Goal: Information Seeking & Learning: Learn about a topic

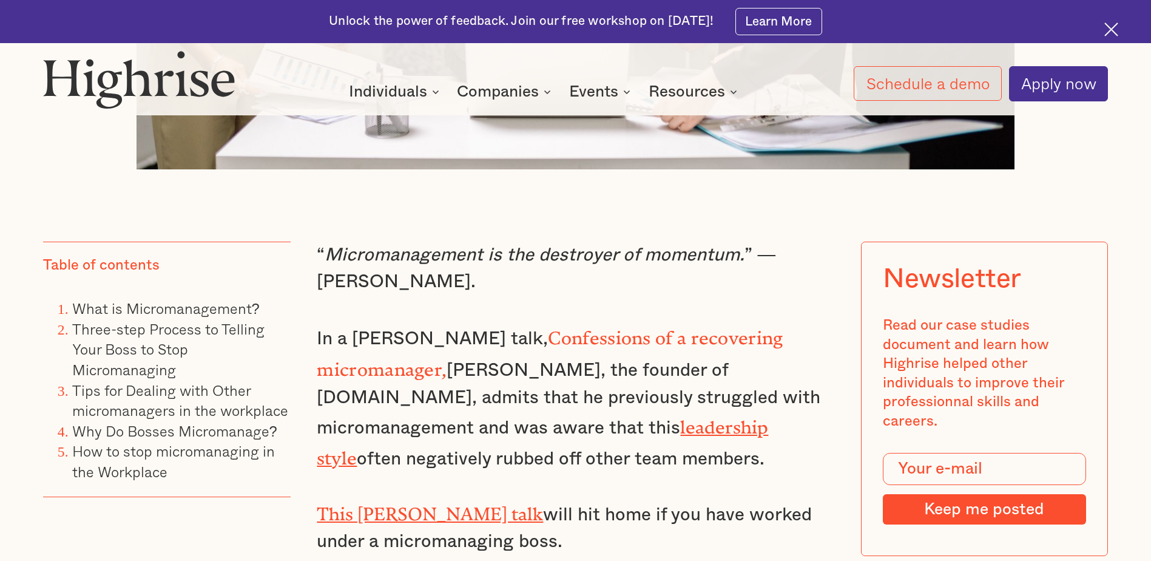
scroll to position [971, 0]
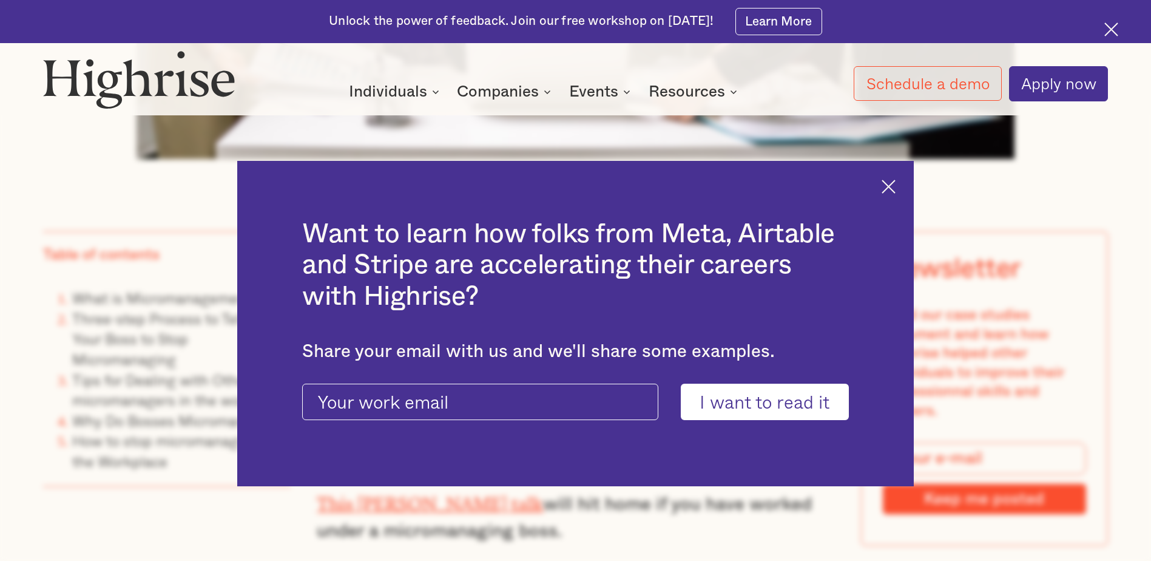
click at [893, 183] on img at bounding box center [889, 187] width 14 height 14
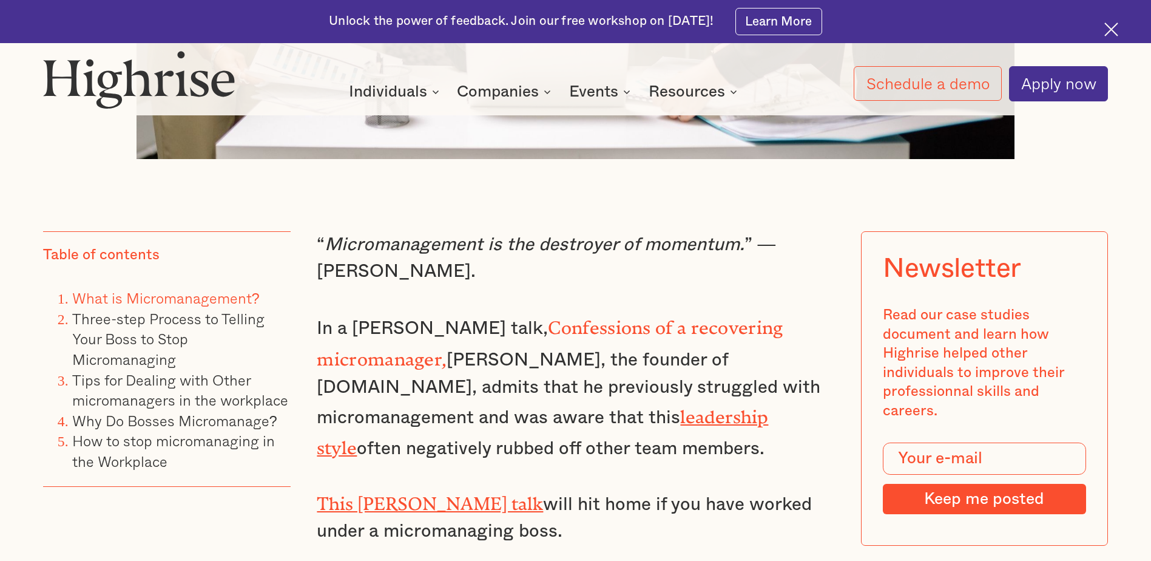
click at [131, 305] on link "What is Micromanagement?" at bounding box center [165, 297] width 187 height 22
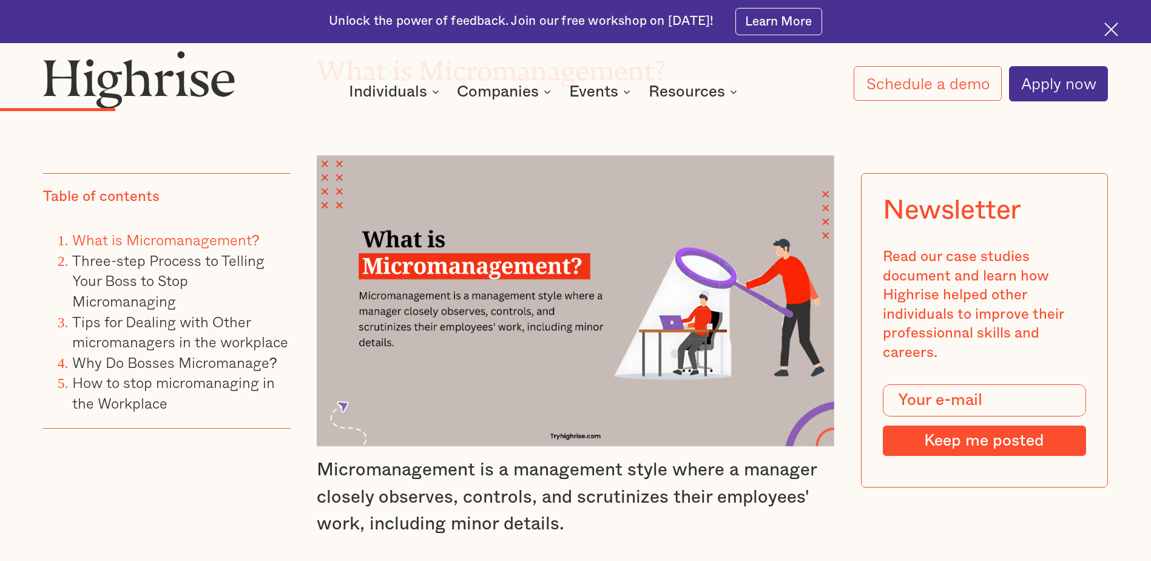
scroll to position [2308, 0]
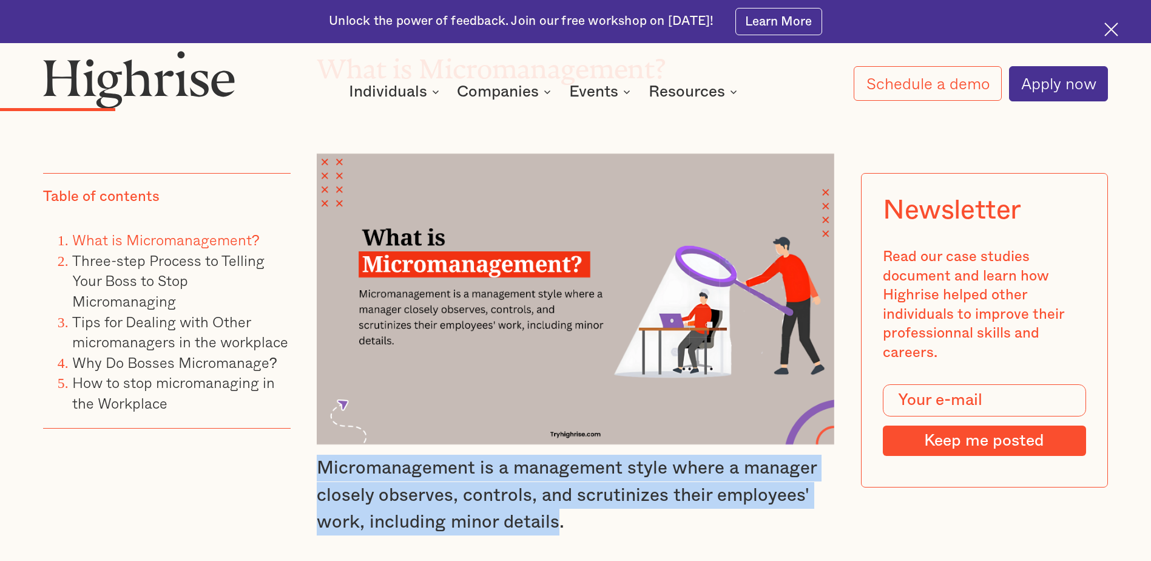
drag, startPoint x: 559, startPoint y: 513, endPoint x: 305, endPoint y: 445, distance: 262.4
copy p "Micromanagement is a management style where a manager closely observes, control…"
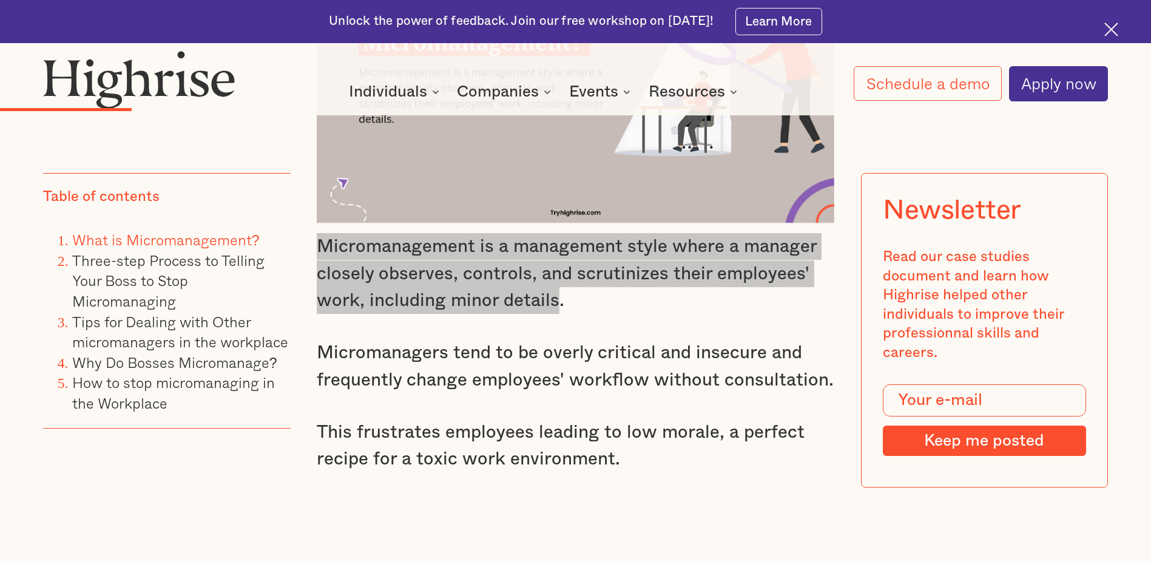
scroll to position [2551, 0]
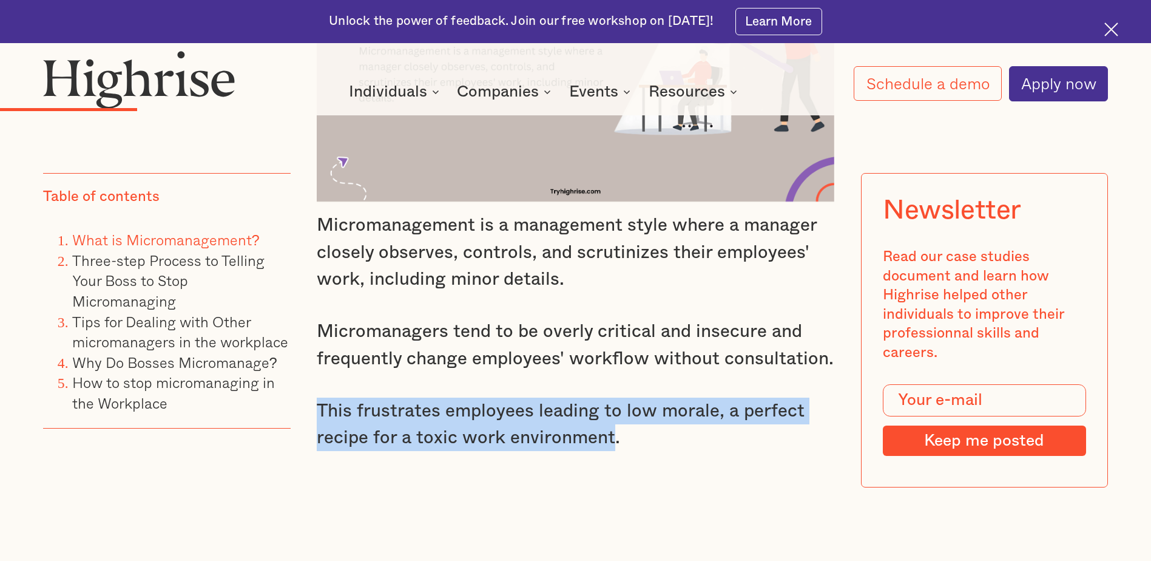
drag, startPoint x: 609, startPoint y: 429, endPoint x: 317, endPoint y: 391, distance: 293.7
click at [317, 397] on p "This frustrates employees leading to low morale, a perfect recipe for a toxic w…" at bounding box center [575, 424] width 517 height 54
copy p "This frustrates employees leading to low morale, a perfect recipe for a toxic w…"
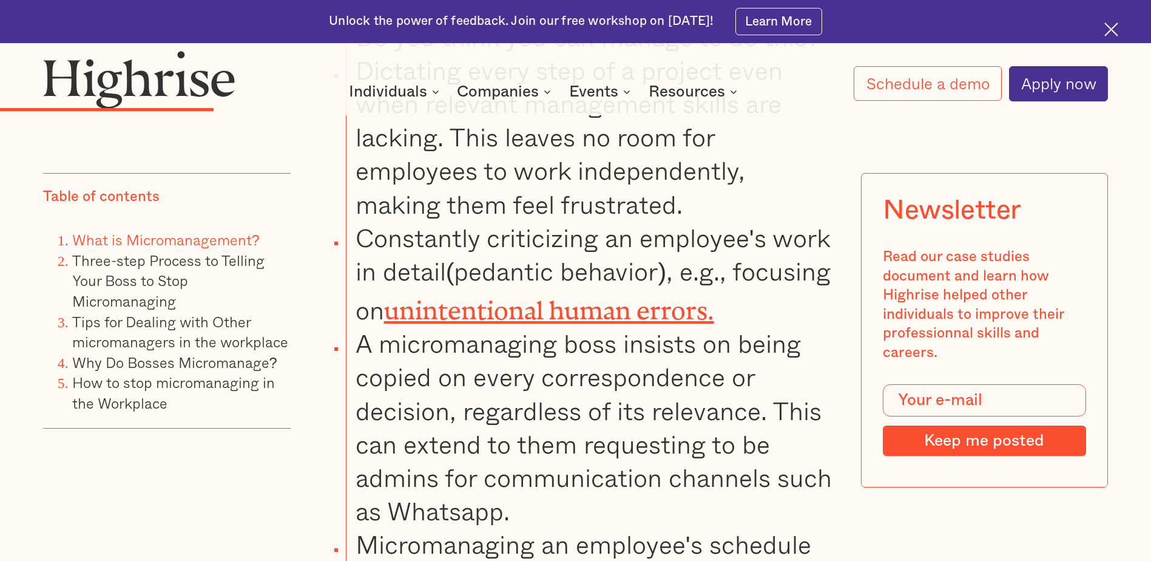
scroll to position [3400, 0]
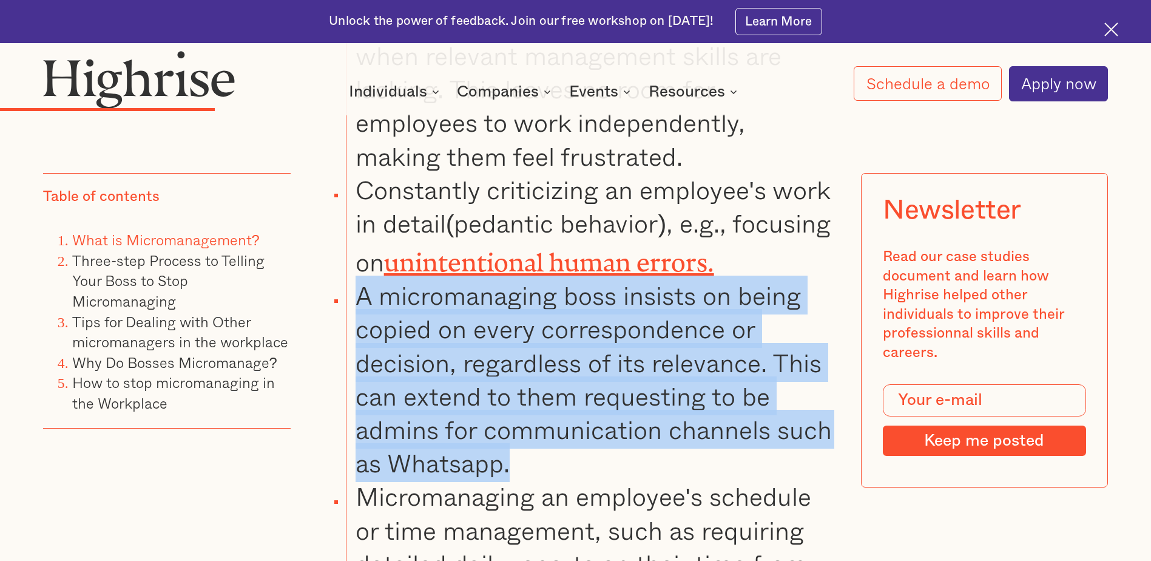
drag, startPoint x: 357, startPoint y: 283, endPoint x: 527, endPoint y: 443, distance: 233.9
click at [527, 443] on li "A micromanaging boss insists on being copied on every correspondence or decisio…" at bounding box center [590, 379] width 488 height 201
copy li "A micromanaging boss insists on being copied on every correspondence or decisio…"
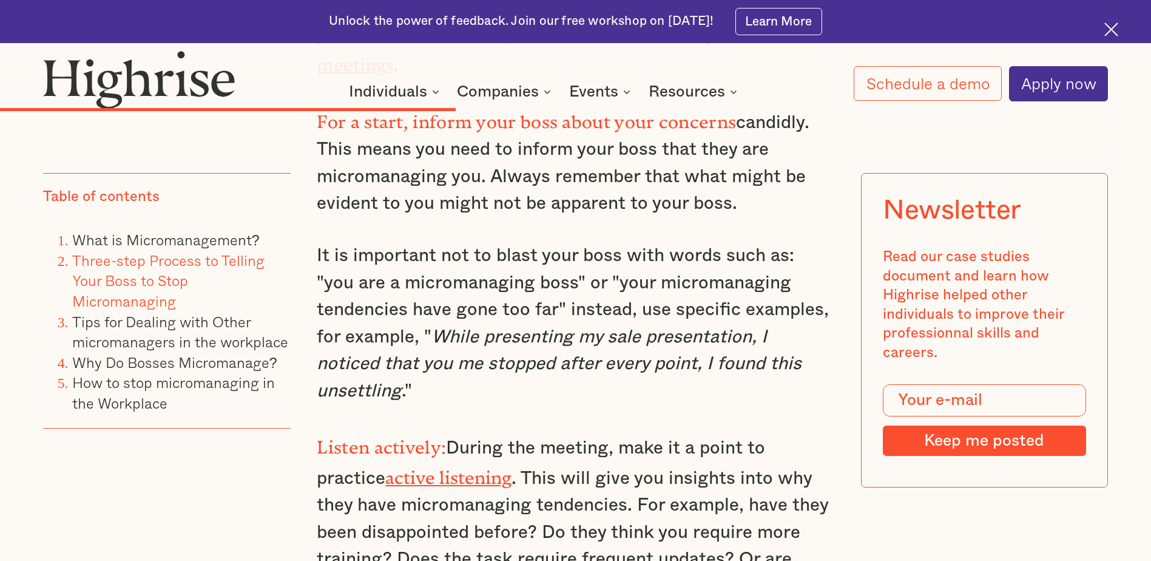
scroll to position [6191, 0]
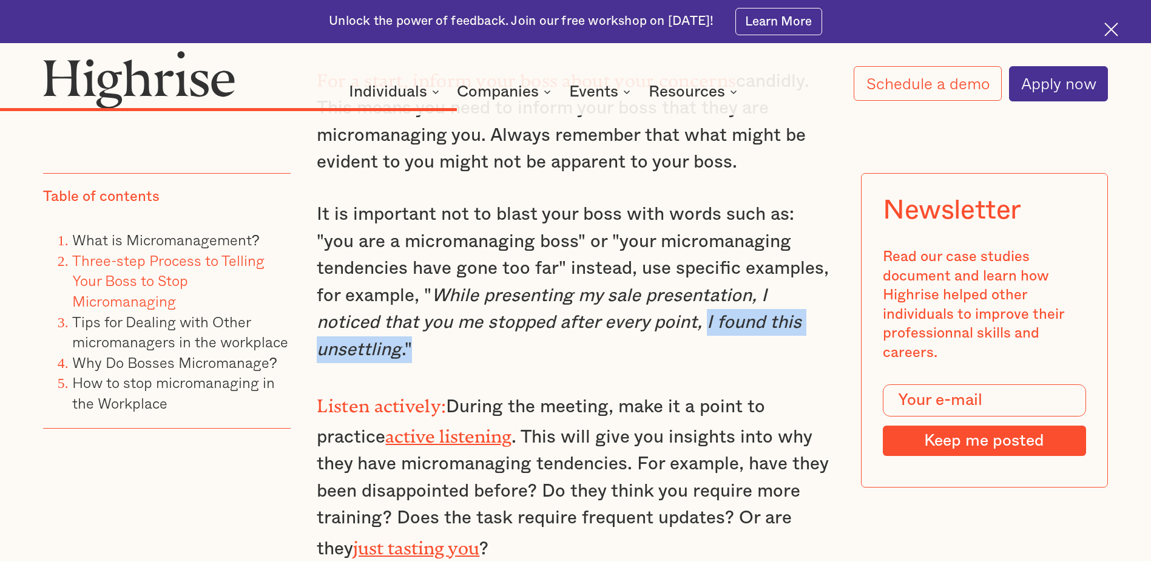
drag, startPoint x: 706, startPoint y: 294, endPoint x: 786, endPoint y: 311, distance: 81.9
click at [786, 311] on p "It is important not to blast your boss with words such as: "you are a micromana…" at bounding box center [575, 282] width 517 height 162
copy p "I found this unsettling .""
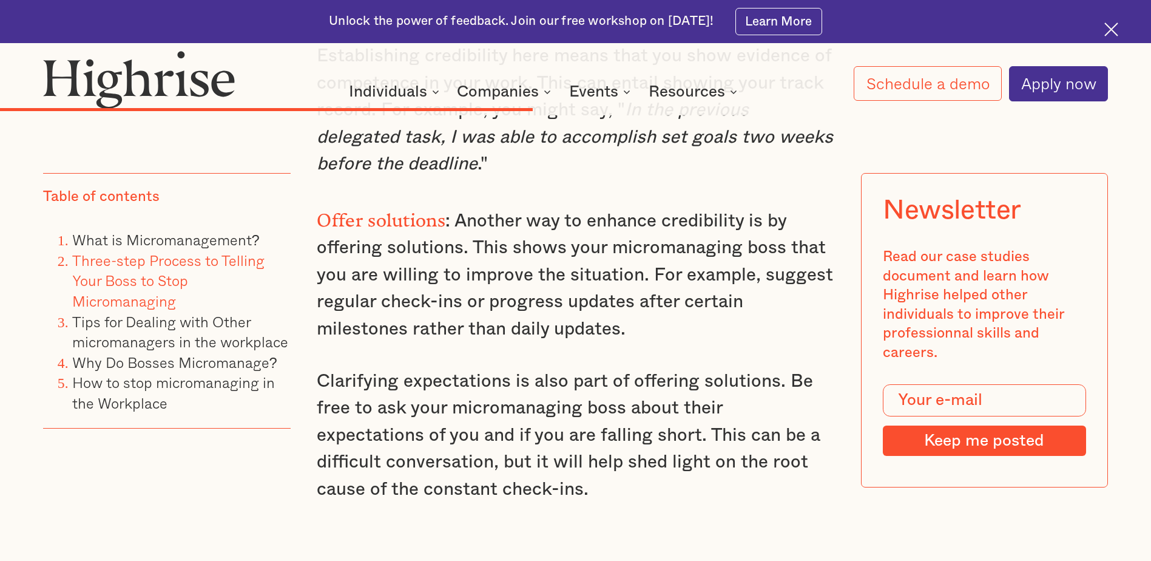
scroll to position [7041, 0]
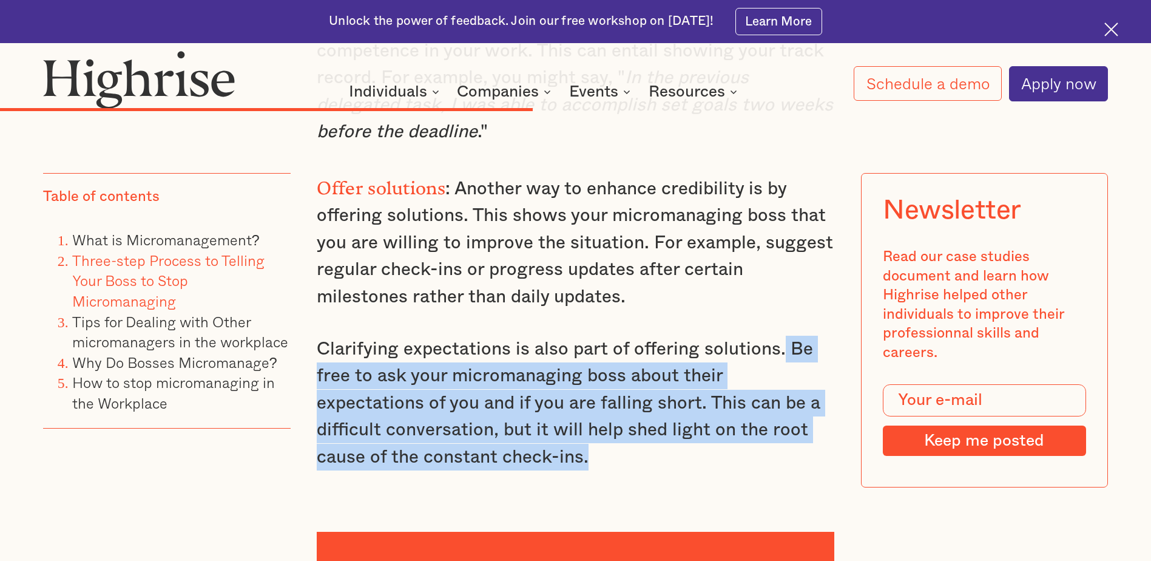
drag, startPoint x: 782, startPoint y: 280, endPoint x: 814, endPoint y: 387, distance: 111.5
click at [814, 387] on p "Clarifying expectations is also part of offering solutions. Be free to ask your…" at bounding box center [575, 403] width 517 height 135
copy p "Be free to ask your micromanaging boss about their expectations of you and if y…"
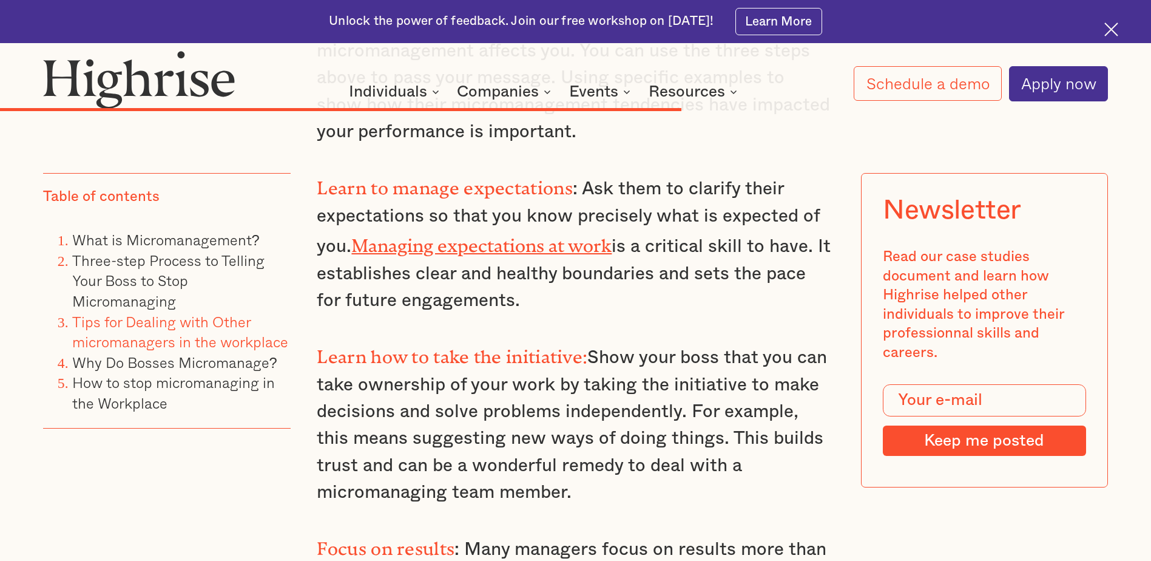
scroll to position [8740, 0]
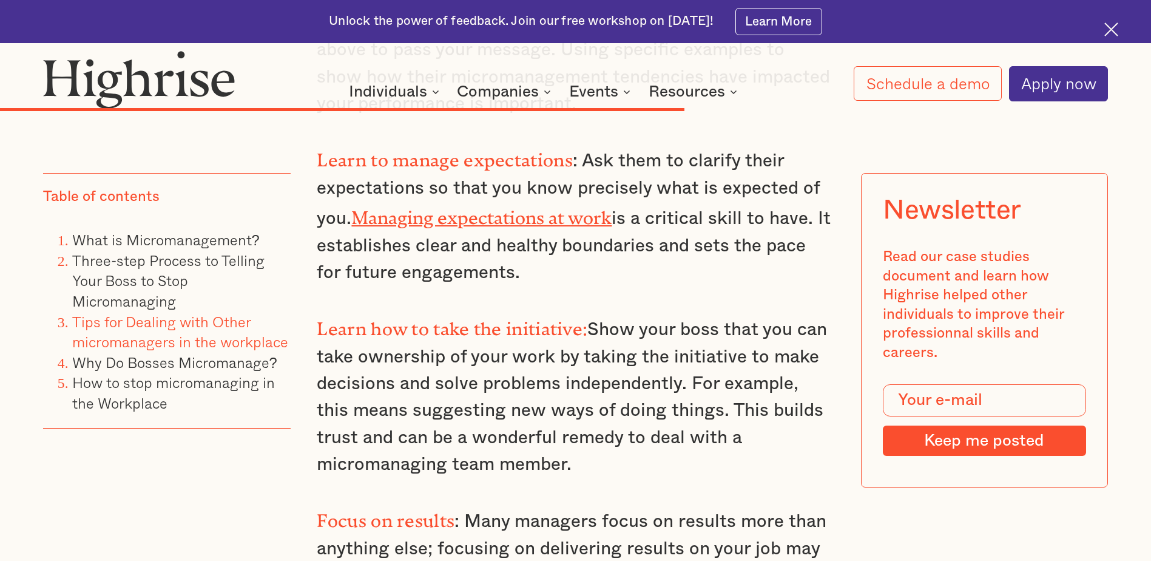
drag, startPoint x: 319, startPoint y: 215, endPoint x: 575, endPoint y: 345, distance: 287.4
click at [575, 345] on p "Learn how to take the initiative: Show your boss that you can take ownership of…" at bounding box center [575, 394] width 517 height 167
copy p "Learn how to take the initiative: Show your boss that you can take ownership of…"
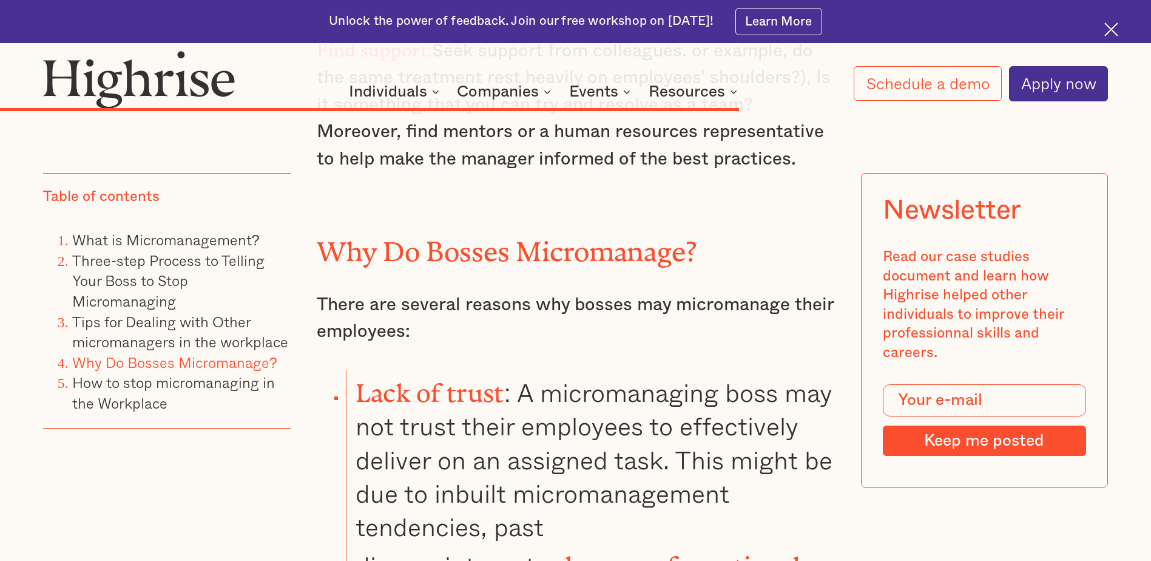
scroll to position [9346, 0]
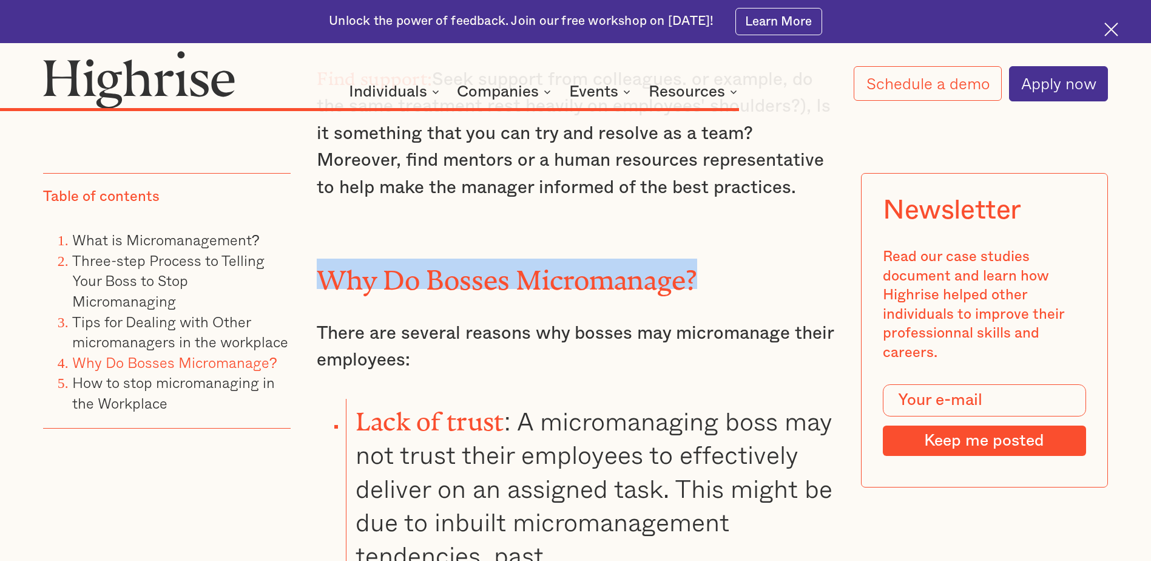
drag, startPoint x: 686, startPoint y: 154, endPoint x: 328, endPoint y: 154, distance: 357.4
click at [328, 258] on h2 "Why Do Bosses Micromanage?" at bounding box center [575, 273] width 517 height 30
copy h2 "Why Do Bosses Micromanage?"
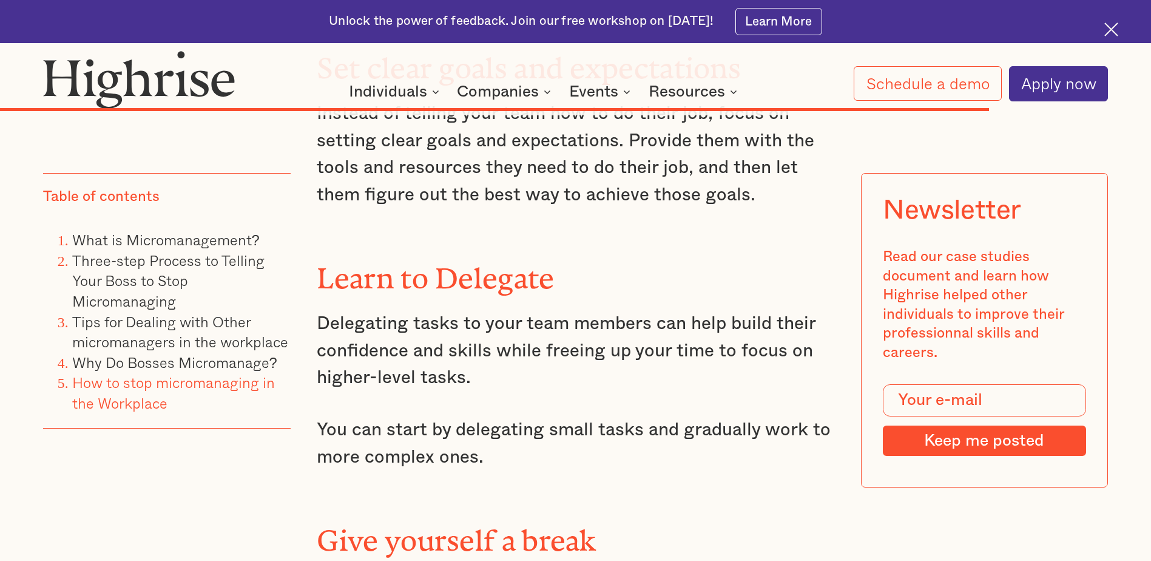
scroll to position [12259, 0]
